Goal: Task Accomplishment & Management: Use online tool/utility

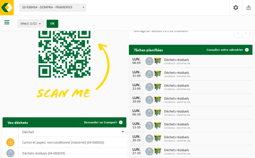
scroll to position [76, 0]
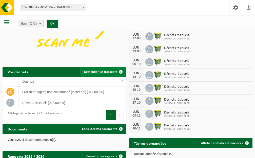
click at [111, 71] on span "Demander un transport" at bounding box center [100, 71] width 33 height 3
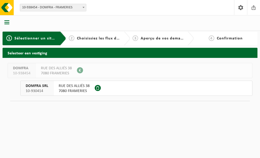
click at [67, 87] on span "RUE DES ALLIÉS 38" at bounding box center [74, 86] width 31 height 5
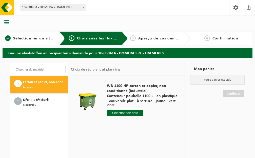
click at [133, 116] on input "text" at bounding box center [125, 113] width 37 height 6
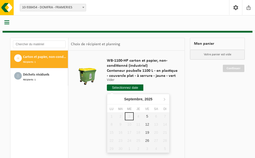
scroll to position [51, 0]
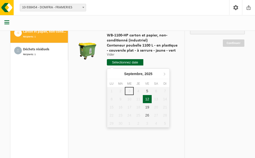
click at [147, 99] on div "12" at bounding box center [147, 99] width 9 height 8
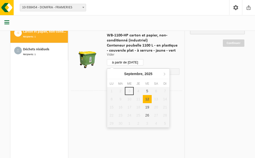
click at [135, 63] on input "à partir de 2025-09-12" at bounding box center [125, 62] width 37 height 6
click at [148, 89] on div "5" at bounding box center [147, 91] width 9 height 8
type input "à partir de 2025-09-05"
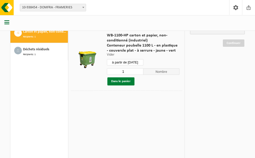
click at [127, 81] on button "Dans le panier" at bounding box center [121, 82] width 27 height 8
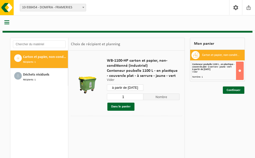
scroll to position [0, 0]
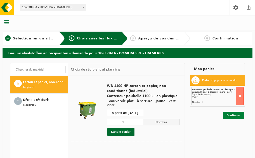
click at [229, 113] on link "Continuer" at bounding box center [234, 115] width 22 height 7
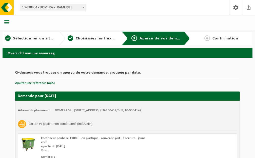
scroll to position [50, 0]
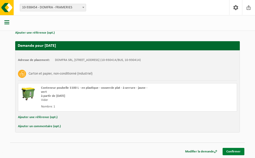
click at [241, 152] on link "Confirmer" at bounding box center [234, 151] width 22 height 7
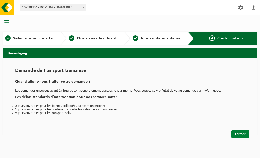
click at [234, 134] on link "Fermer" at bounding box center [240, 134] width 18 height 7
